Goal: Information Seeking & Learning: Learn about a topic

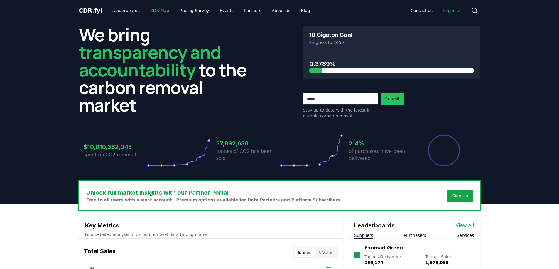
click at [153, 10] on link "CDR Map" at bounding box center [159, 10] width 28 height 11
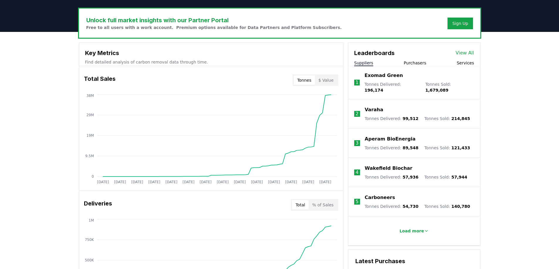
scroll to position [205, 0]
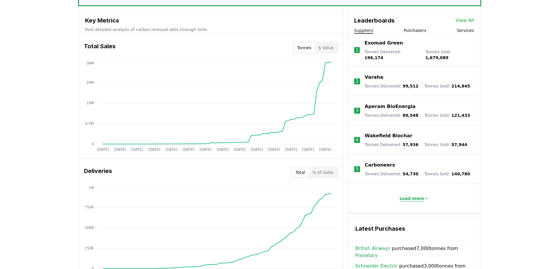
click at [415, 196] on p "Load more" at bounding box center [411, 199] width 25 height 6
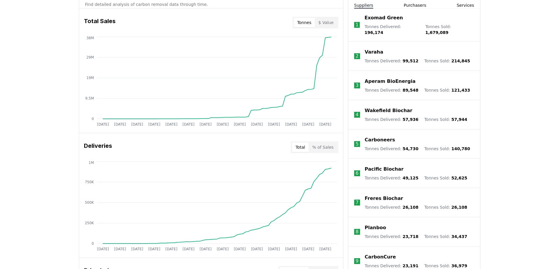
scroll to position [117, 0]
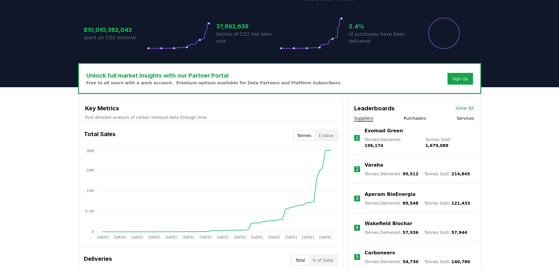
click at [408, 117] on button "Purchasers" at bounding box center [414, 119] width 23 height 6
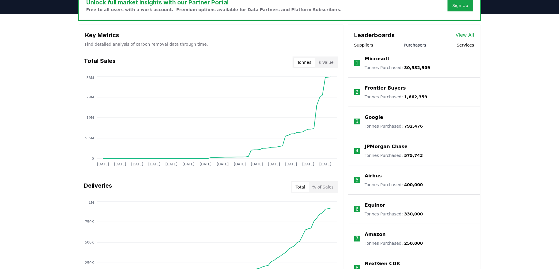
scroll to position [147, 0]
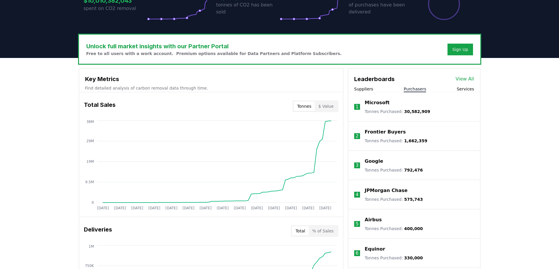
click at [363, 90] on button "Suppliers" at bounding box center [363, 89] width 19 height 6
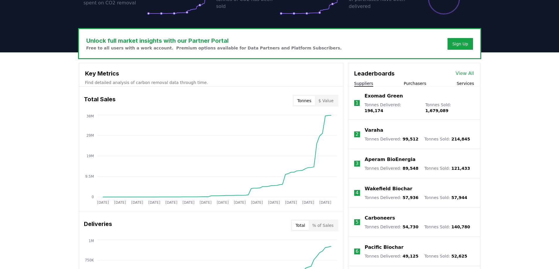
scroll to position [117, 0]
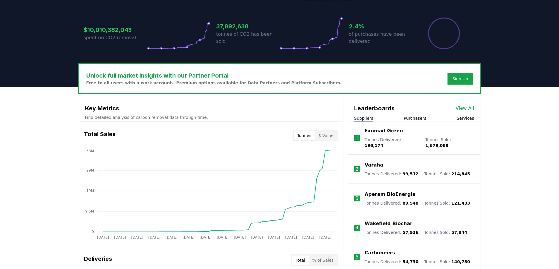
click at [418, 116] on button "Purchasers" at bounding box center [414, 119] width 23 height 6
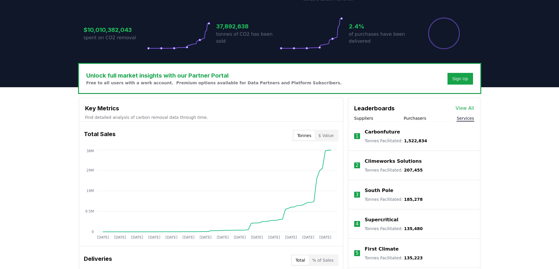
click at [468, 116] on button "Services" at bounding box center [464, 119] width 17 height 6
click at [415, 119] on button "Purchasers" at bounding box center [414, 119] width 23 height 6
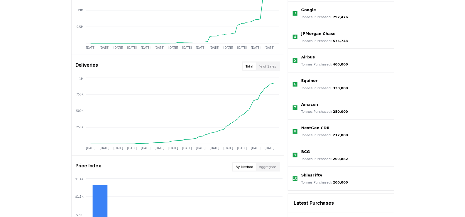
scroll to position [410, 0]
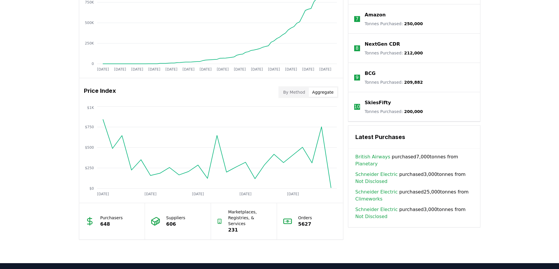
click at [321, 95] on button "Aggregate" at bounding box center [322, 92] width 28 height 9
click at [296, 91] on button "By Method" at bounding box center [293, 92] width 29 height 9
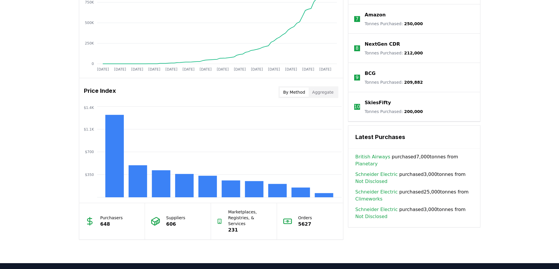
click at [39, 135] on div "Unlock full market insights with our Partner Portal Free to all users with a wo…" at bounding box center [279, 28] width 559 height 469
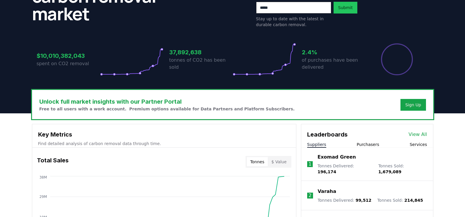
scroll to position [117, 0]
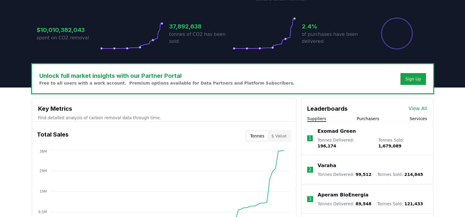
click at [374, 120] on button "Purchasers" at bounding box center [368, 119] width 23 height 6
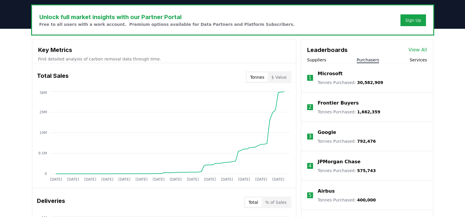
scroll to position [235, 0]
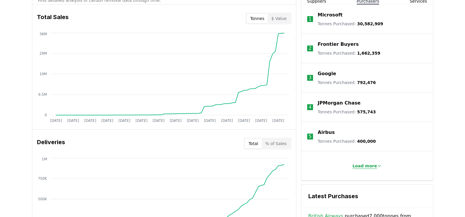
click at [362, 164] on p "Load more" at bounding box center [364, 166] width 25 height 6
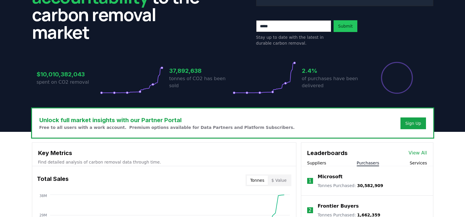
scroll to position [0, 0]
